Goal: Transaction & Acquisition: Register for event/course

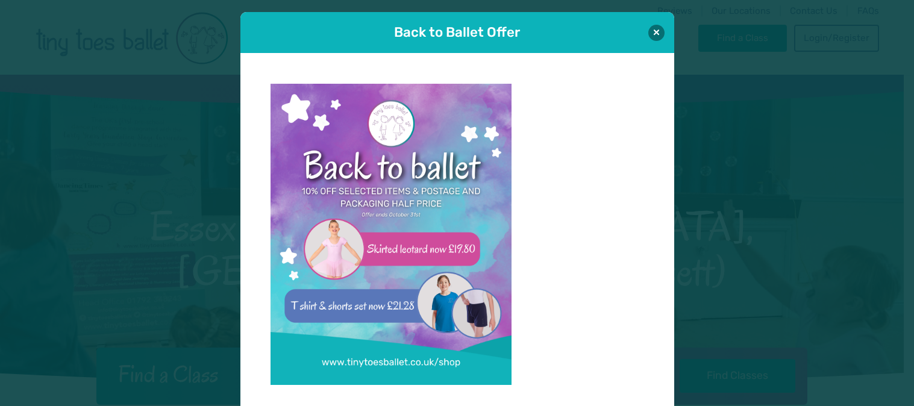
click at [649, 25] on button at bounding box center [657, 33] width 16 height 16
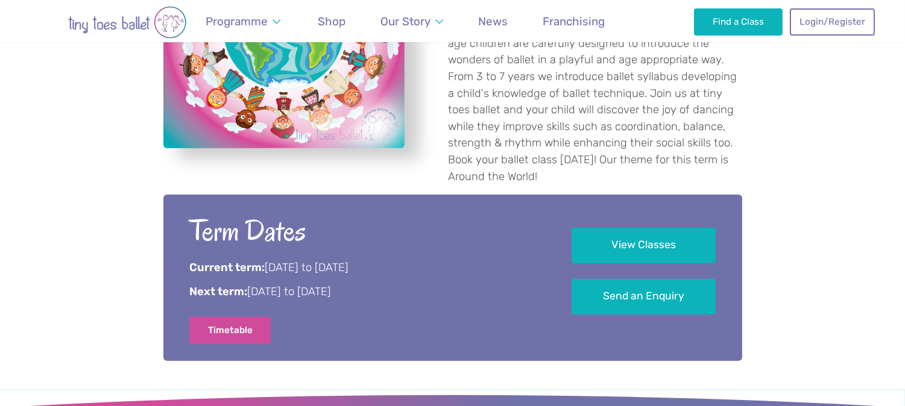
scroll to position [532, 0]
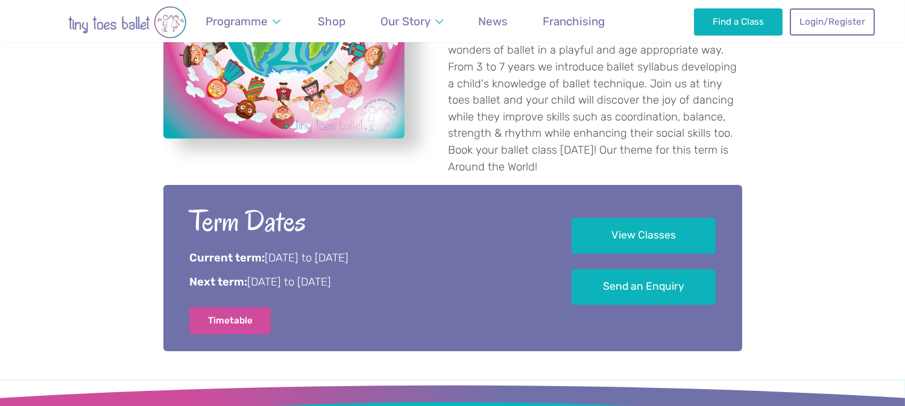
drag, startPoint x: 908, startPoint y: 30, endPoint x: 905, endPoint y: 107, distance: 76.6
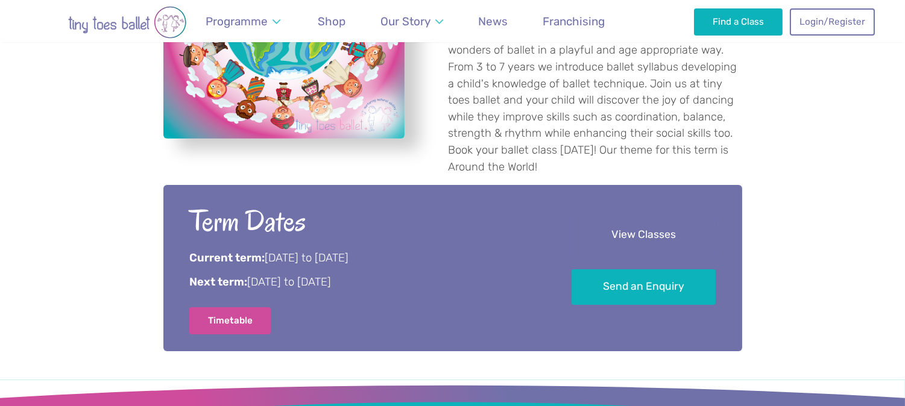
click at [651, 218] on link "View Classes" at bounding box center [643, 236] width 144 height 36
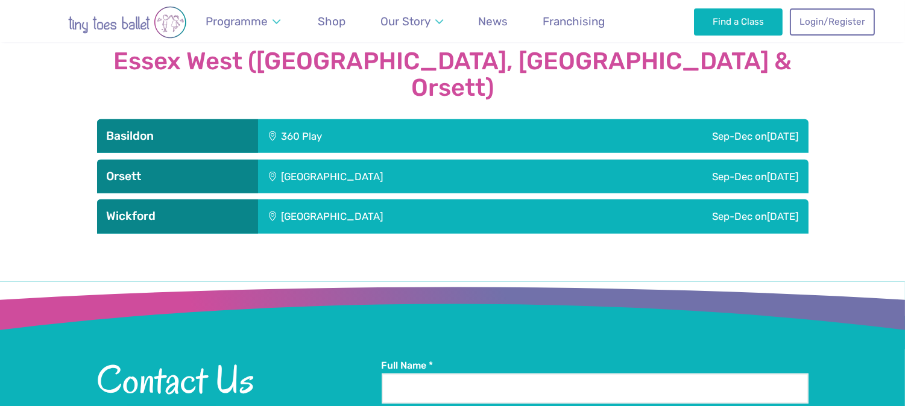
click at [376, 160] on div "[GEOGRAPHIC_DATA]" at bounding box center [412, 177] width 309 height 34
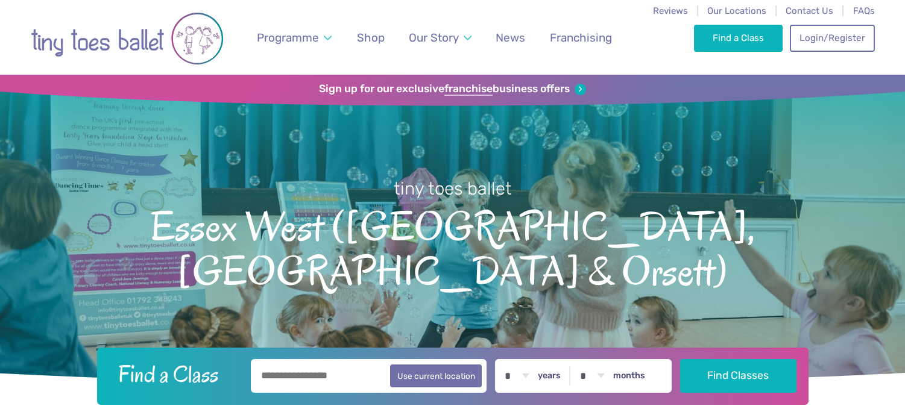
scroll to position [1335, 0]
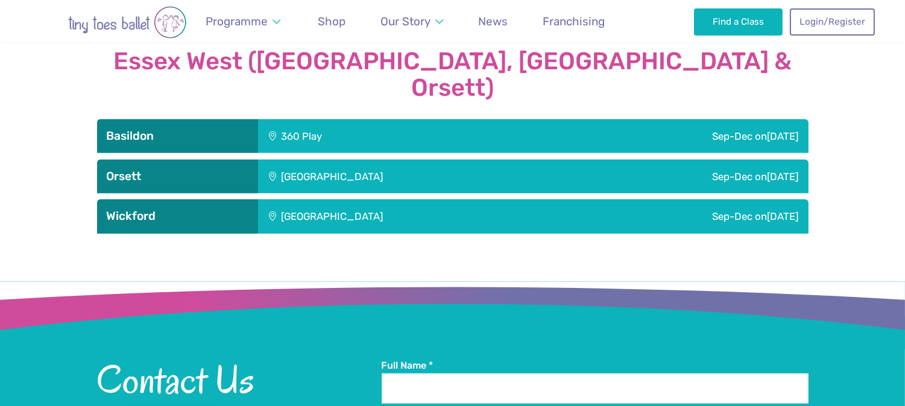
click at [400, 160] on div "[GEOGRAPHIC_DATA]" at bounding box center [412, 177] width 309 height 34
